Goal: Information Seeking & Learning: Learn about a topic

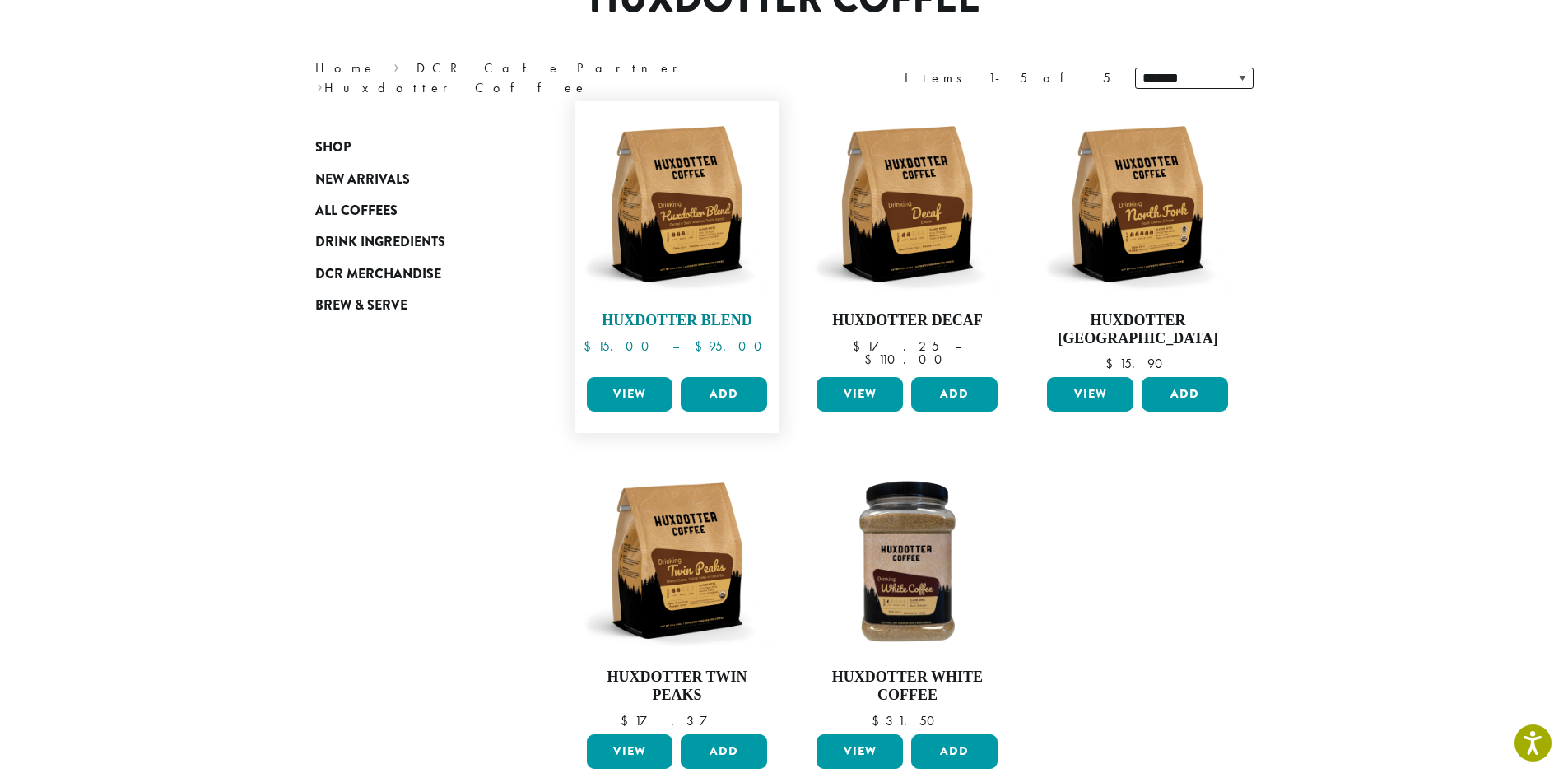
scroll to position [164, 0]
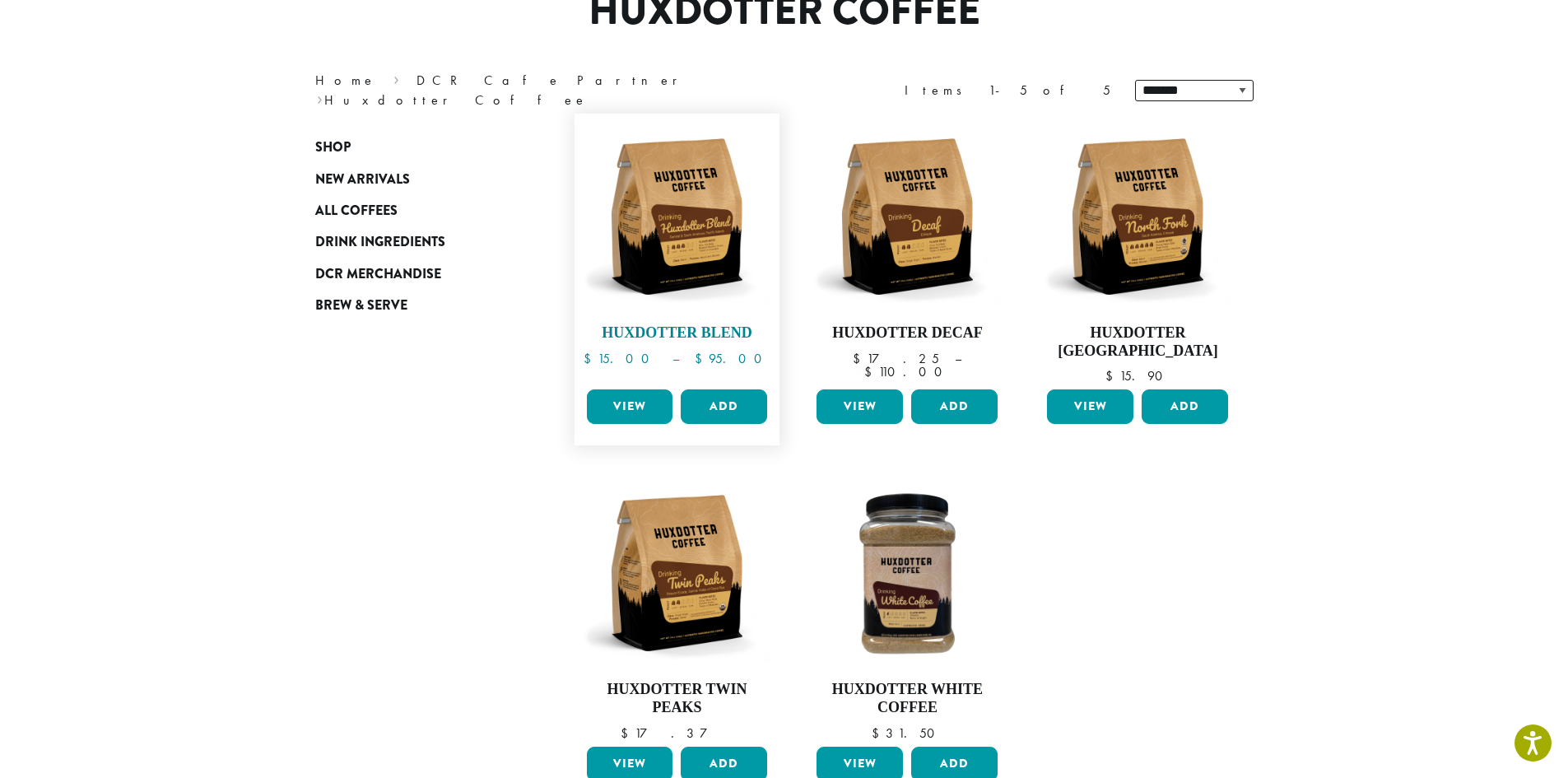
click at [655, 239] on img at bounding box center [676, 216] width 189 height 189
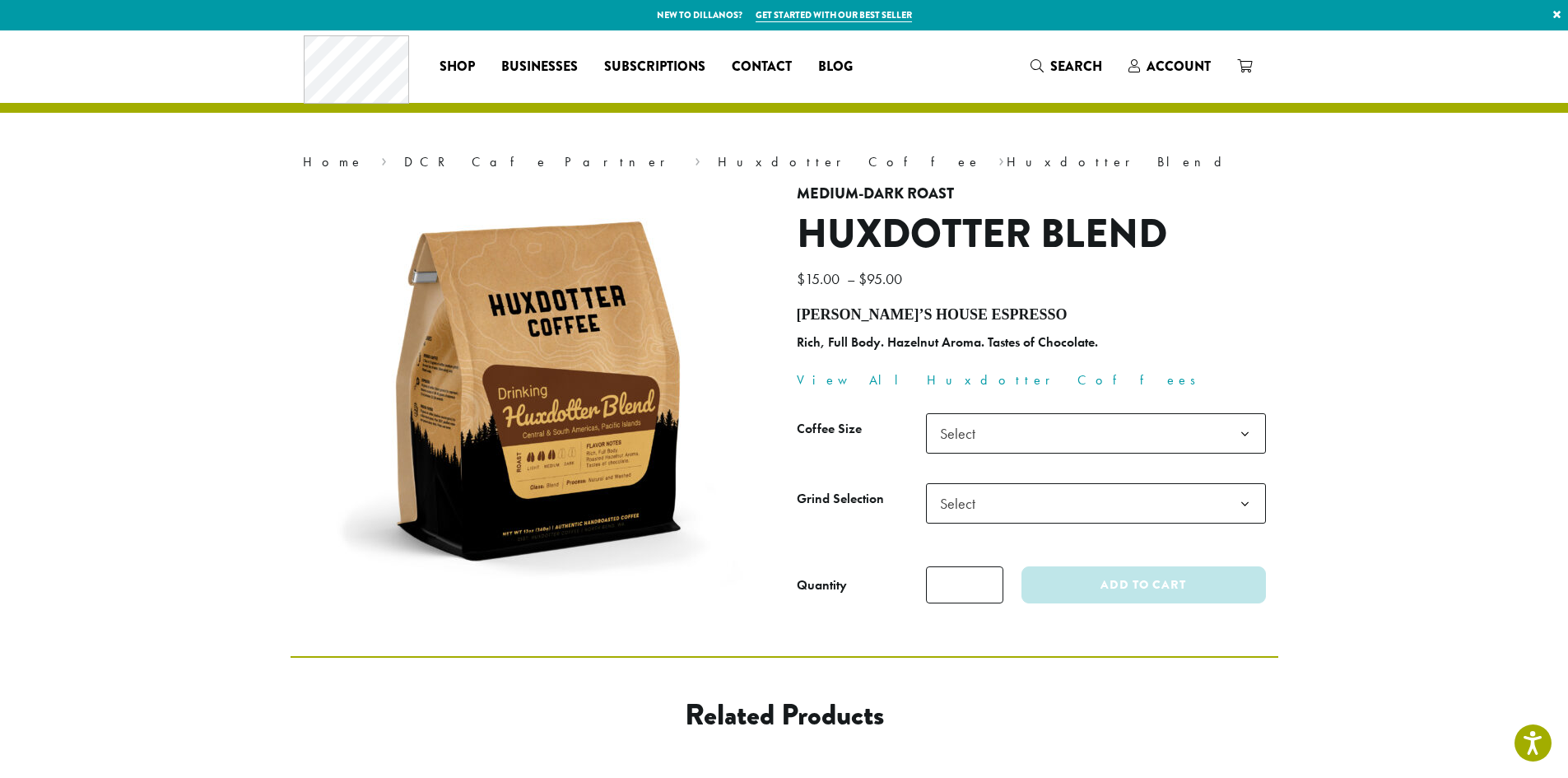
click at [1222, 442] on span "Select" at bounding box center [1096, 433] width 340 height 41
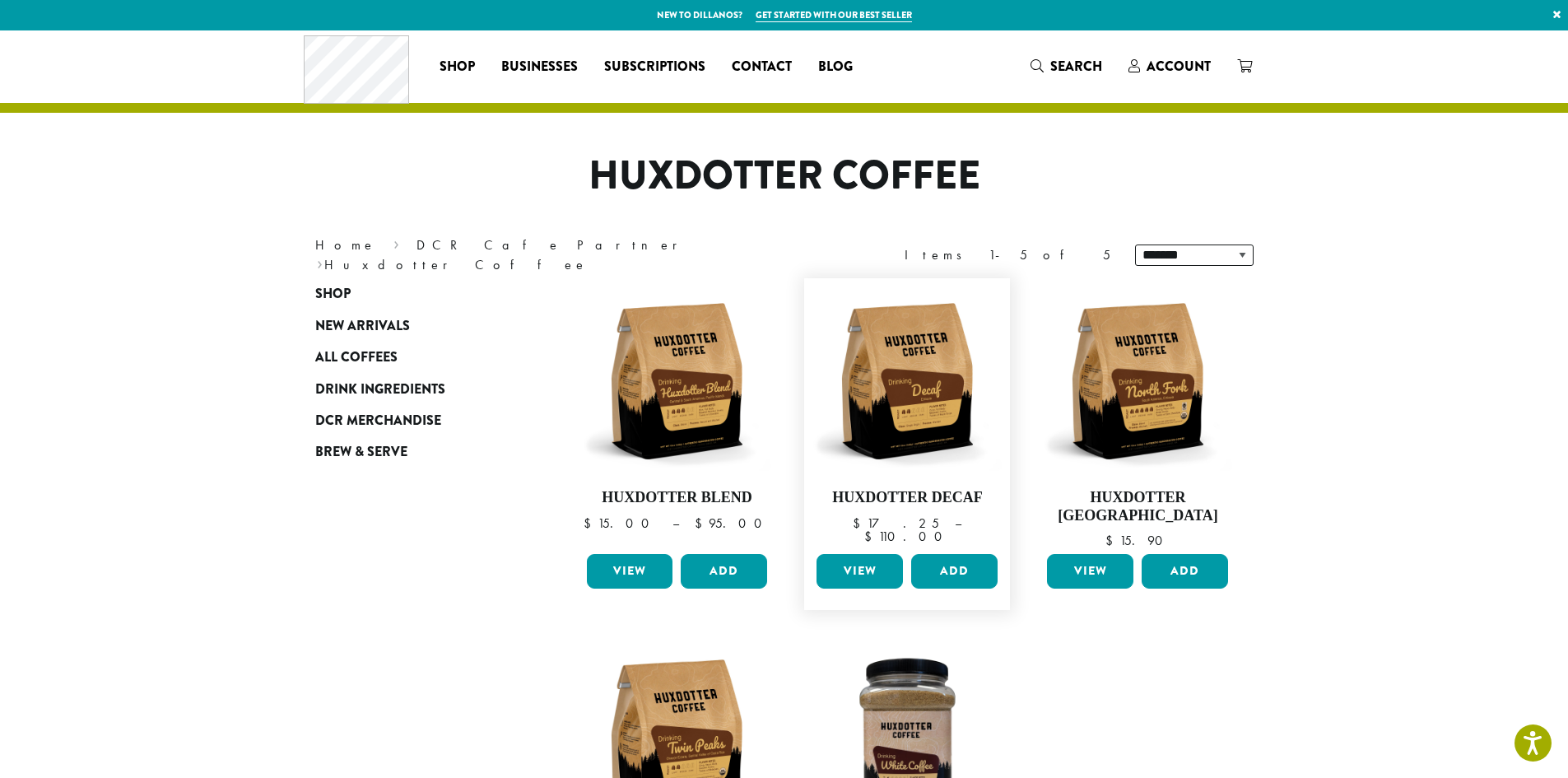
scroll to position [82, 0]
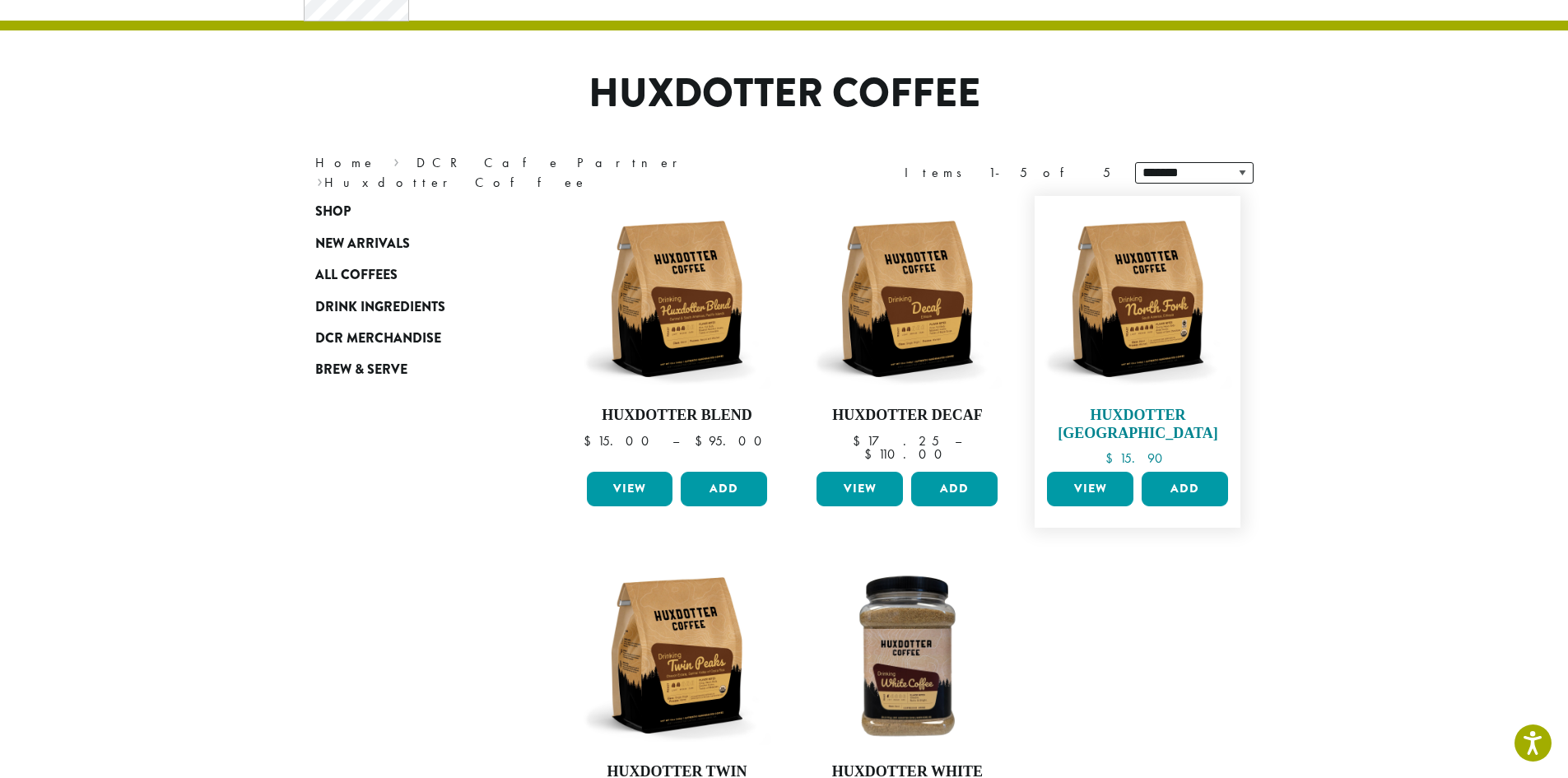
click at [1150, 323] on img at bounding box center [1137, 298] width 189 height 189
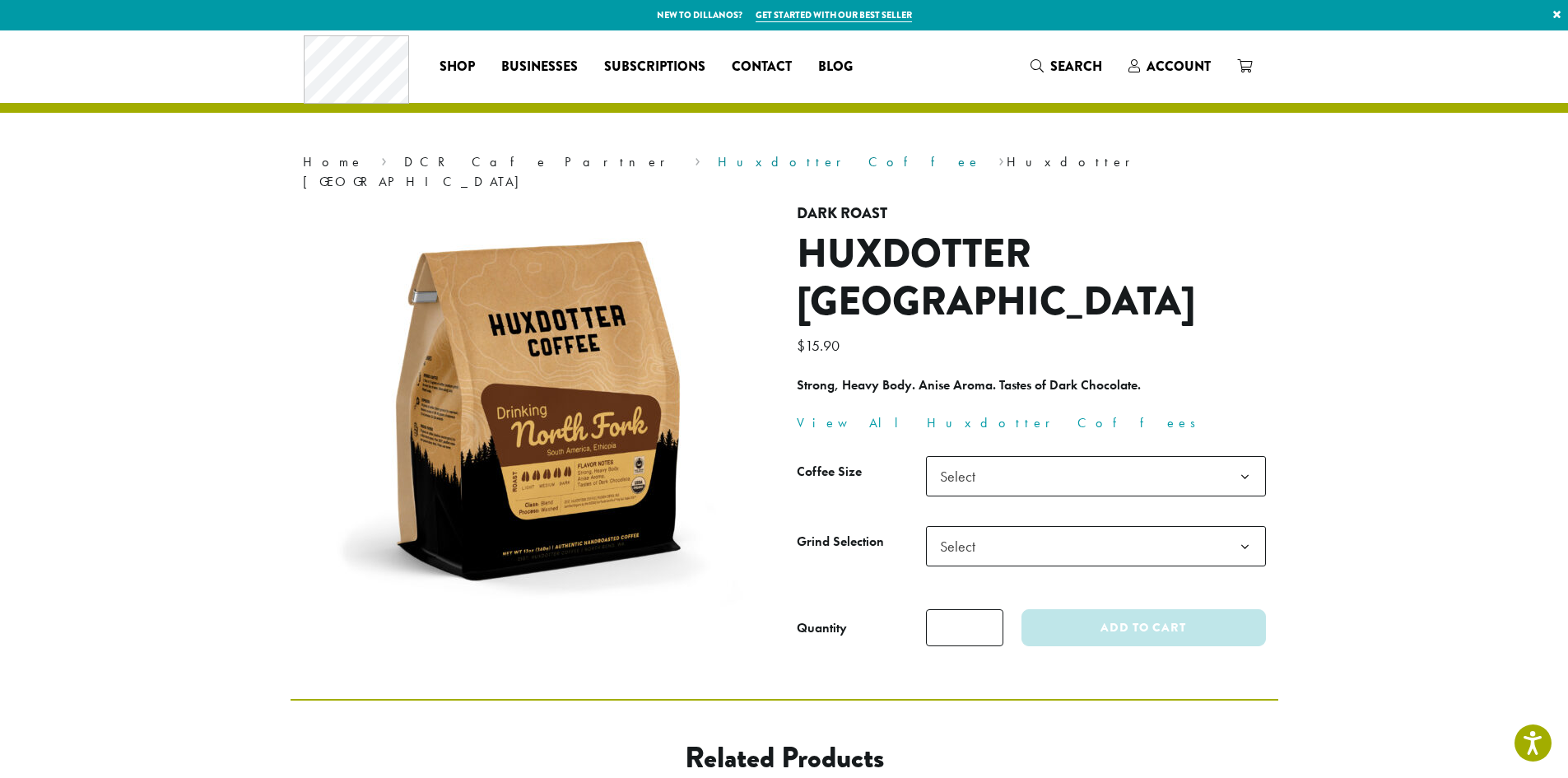
click at [718, 163] on link "Huxdotter Coffee" at bounding box center [849, 161] width 263 height 17
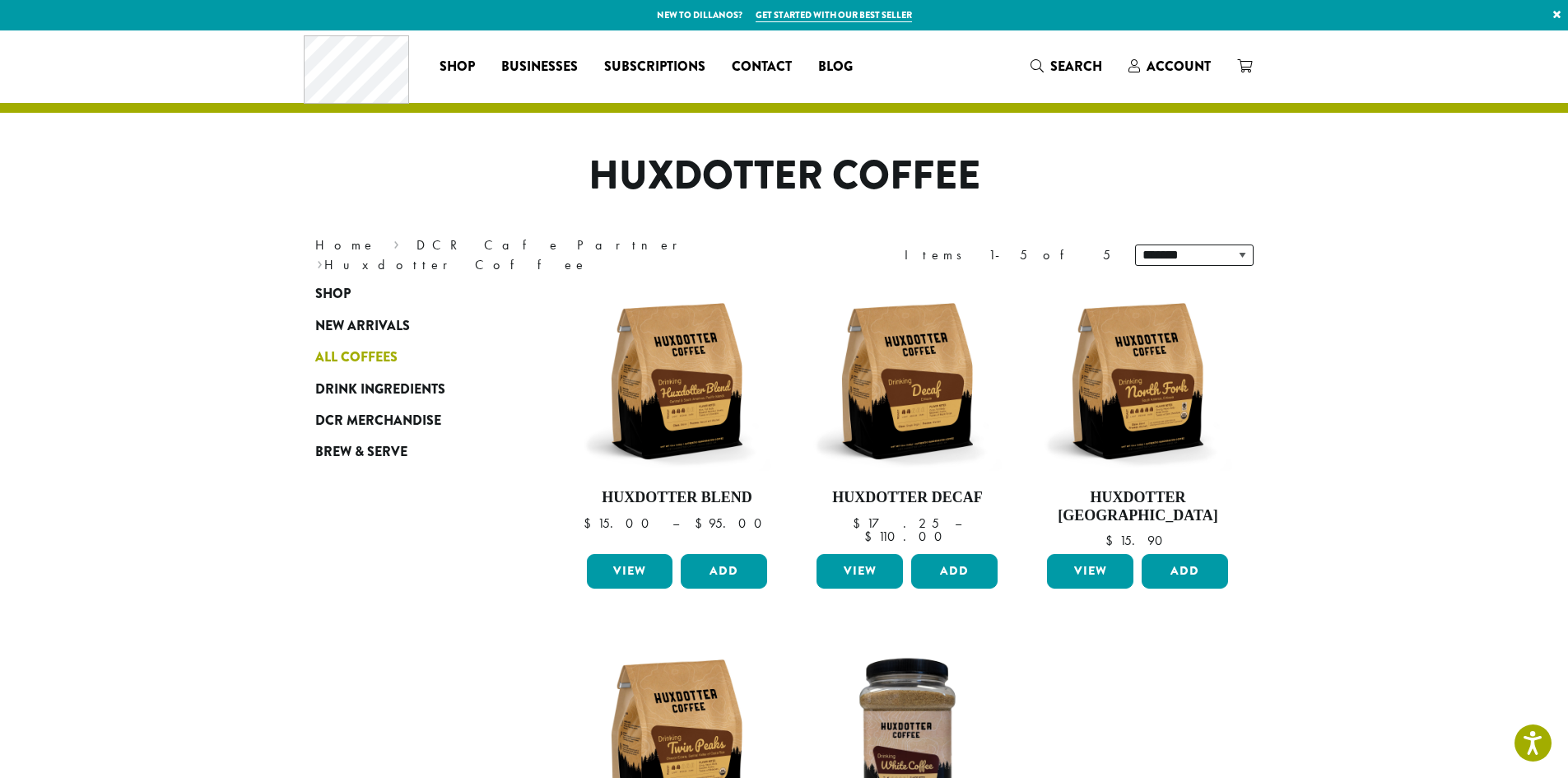
click at [380, 356] on span "All Coffees" at bounding box center [356, 357] width 82 height 21
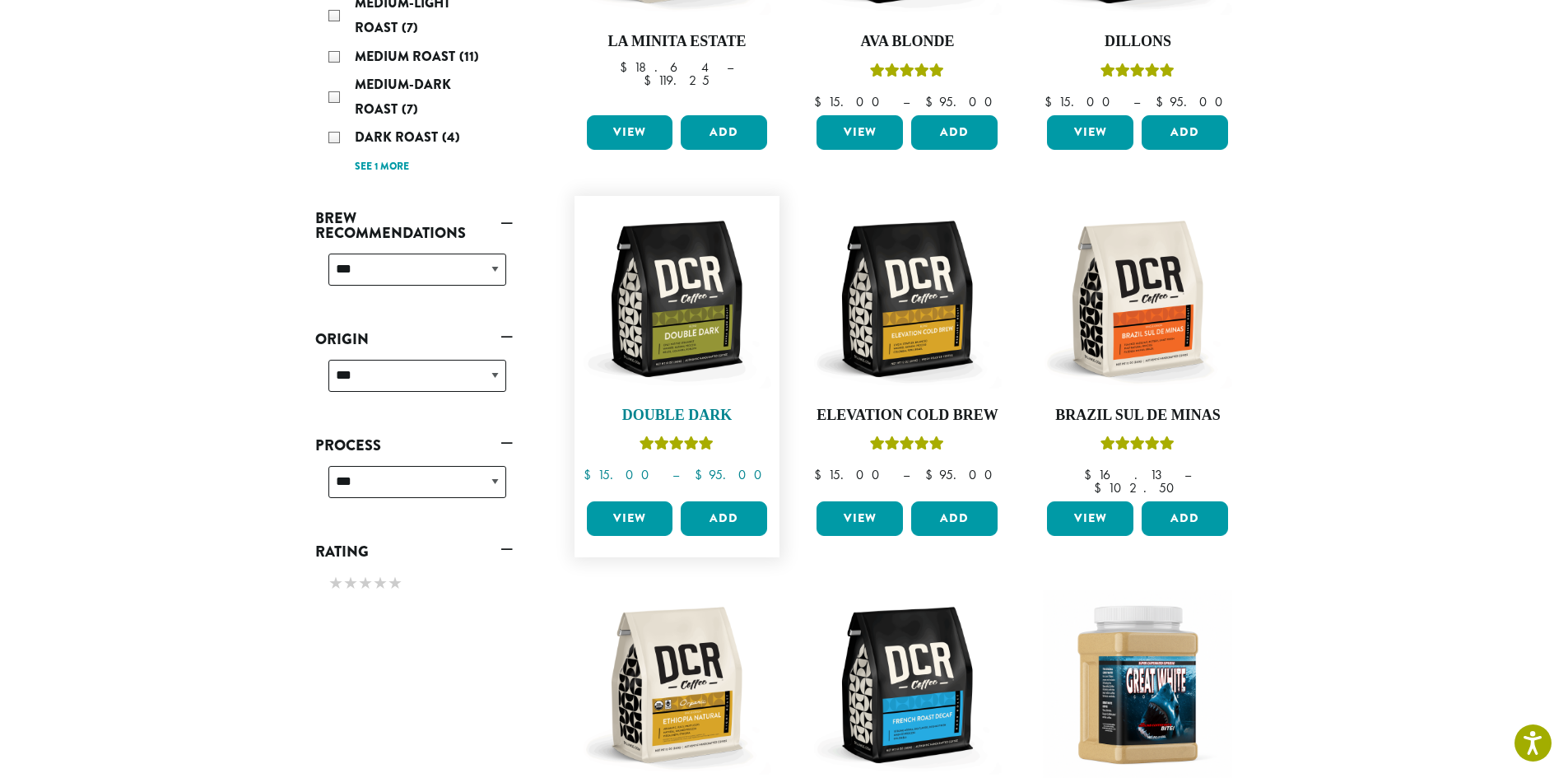
scroll to position [247, 0]
